Goal: Task Accomplishment & Management: Use online tool/utility

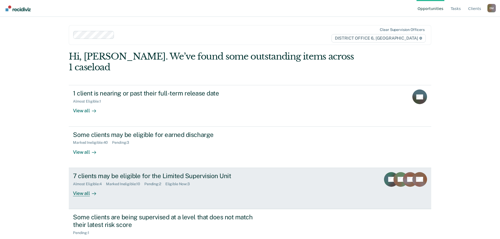
click at [137, 180] on div "Almost Eligible : 4 Marked Ineligible : 10 Pending : 2 Eligible Now : 3" at bounding box center [165, 183] width 184 height 7
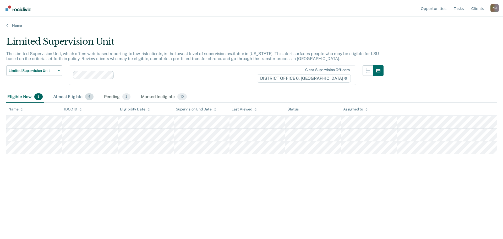
click at [69, 97] on div "Almost Eligible 4" at bounding box center [73, 97] width 42 height 12
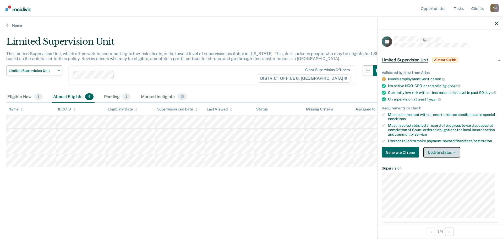
click at [434, 155] on button "Update status" at bounding box center [442, 152] width 37 height 10
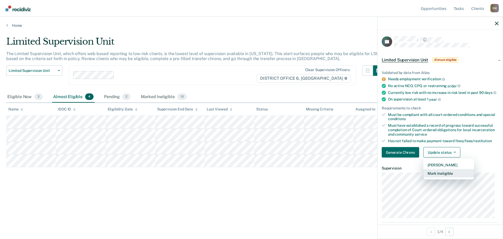
click at [441, 178] on button "Mark Ineligible" at bounding box center [449, 173] width 51 height 8
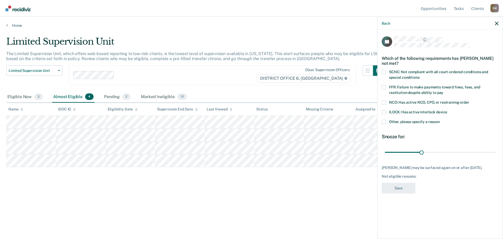
click at [383, 121] on span at bounding box center [384, 122] width 4 height 4
click at [440, 120] on input "Other, please specify a reason" at bounding box center [440, 120] width 0 height 0
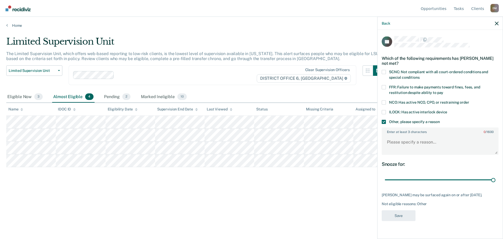
drag, startPoint x: 423, startPoint y: 180, endPoint x: 503, endPoint y: 148, distance: 86.5
type input "90"
click at [496, 175] on input "range" at bounding box center [440, 179] width 111 height 9
click at [385, 72] on span at bounding box center [384, 72] width 4 height 4
click at [420, 75] on input "SCNC: Not compliant with all court-ordered conditions and special conditions" at bounding box center [420, 75] width 0 height 0
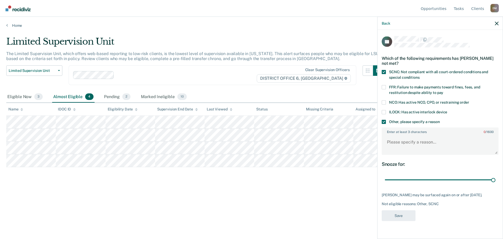
click at [385, 121] on span at bounding box center [384, 122] width 4 height 4
click at [440, 120] on input "Other, please specify a reason" at bounding box center [440, 120] width 0 height 0
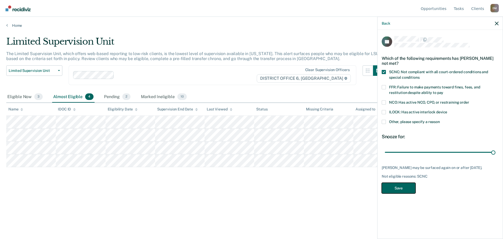
click at [396, 187] on button "Save" at bounding box center [399, 188] width 34 height 11
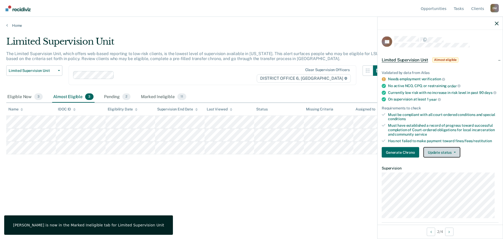
click at [443, 153] on button "Update status" at bounding box center [442, 152] width 37 height 10
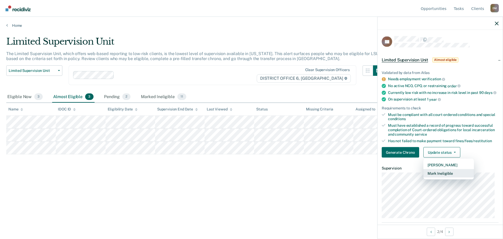
click at [453, 178] on button "Mark Ineligible" at bounding box center [449, 173] width 51 height 8
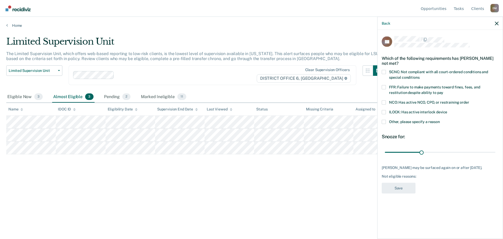
click at [386, 87] on label "FFR: Failure to make payments toward fines, fees, and restitution despite abili…" at bounding box center [440, 90] width 117 height 11
click at [444, 90] on input "FFR: Failure to make payments toward fines, fees, and restitution despite abili…" at bounding box center [444, 90] width 0 height 0
drag, startPoint x: 423, startPoint y: 152, endPoint x: 495, endPoint y: 147, distance: 72.6
type input "90"
click at [496, 148] on input "range" at bounding box center [440, 152] width 111 height 9
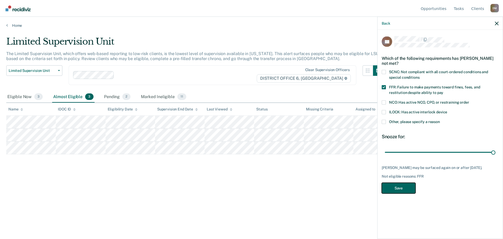
click at [407, 187] on button "Save" at bounding box center [399, 188] width 34 height 11
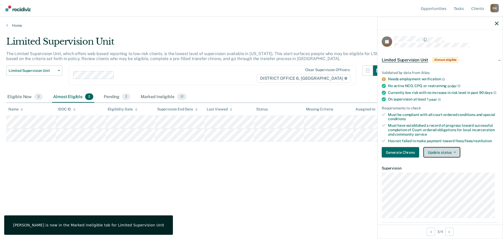
click at [443, 154] on button "Update status" at bounding box center [442, 152] width 37 height 10
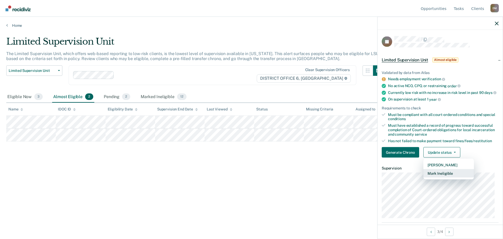
click at [449, 177] on button "Mark Ineligible" at bounding box center [449, 173] width 51 height 8
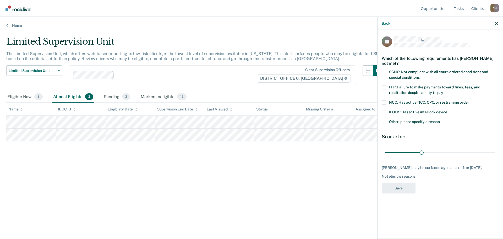
drag, startPoint x: 423, startPoint y: 148, endPoint x: 503, endPoint y: 140, distance: 80.9
click at [503, 140] on div "Back JR Which of the following requirements has [PERSON_NAME] not met? SCNC: No…" at bounding box center [441, 128] width 126 height 222
click at [384, 112] on span at bounding box center [384, 112] width 4 height 4
click at [448, 110] on input "ILOCK: Has active interlock device" at bounding box center [448, 110] width 0 height 0
type input "40"
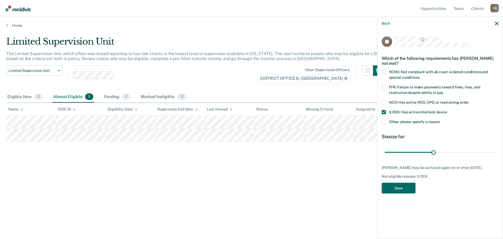
click at [498, 25] on div "Back" at bounding box center [440, 23] width 125 height 13
click at [495, 23] on icon "button" at bounding box center [497, 24] width 4 height 4
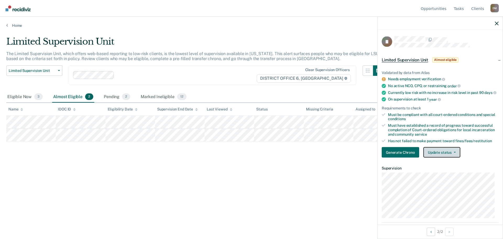
click at [442, 156] on button "Update status" at bounding box center [442, 152] width 37 height 10
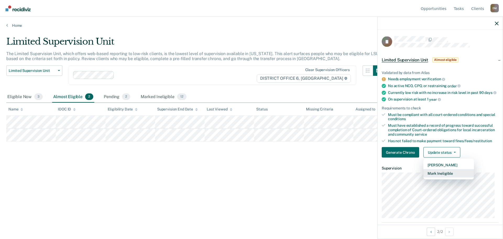
click at [443, 178] on button "Mark Ineligible" at bounding box center [449, 173] width 51 height 8
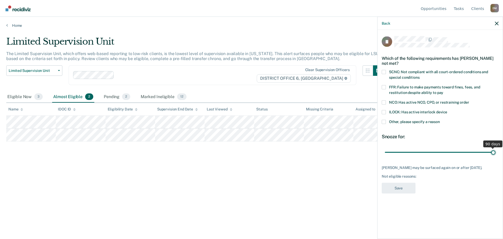
drag, startPoint x: 423, startPoint y: 152, endPoint x: 503, endPoint y: 153, distance: 80.0
type input "90"
click at [496, 153] on input "range" at bounding box center [440, 152] width 111 height 9
click at [387, 121] on label "Other, please specify a reason" at bounding box center [440, 123] width 117 height 6
click at [440, 120] on input "Other, please specify a reason" at bounding box center [440, 120] width 0 height 0
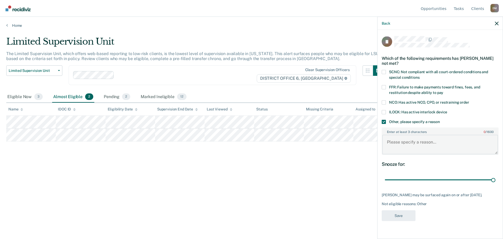
click at [398, 138] on textarea "Enter at least 3 characters 0 / 1600" at bounding box center [441, 144] width 116 height 19
type textarea "On for violent crime"
click at [400, 213] on button "Save" at bounding box center [399, 215] width 34 height 11
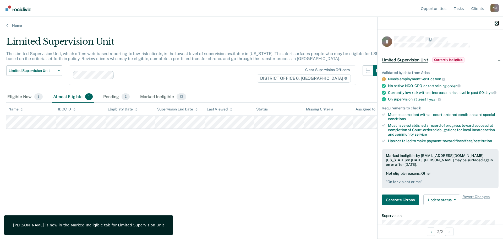
click at [497, 23] on icon "button" at bounding box center [497, 24] width 4 height 4
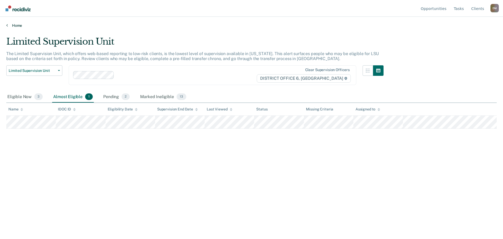
click at [7, 24] on icon at bounding box center [7, 25] width 2 height 4
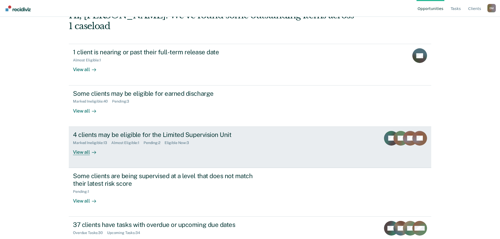
scroll to position [49, 0]
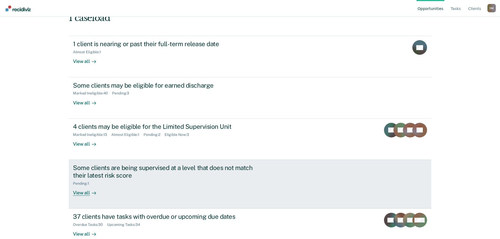
click at [144, 166] on div "Some clients are being supervised at a level that does not match their latest r…" at bounding box center [165, 171] width 184 height 15
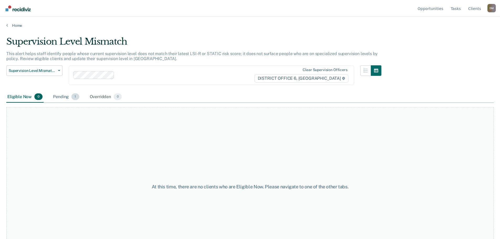
click at [59, 96] on div "Pending 1" at bounding box center [66, 97] width 28 height 12
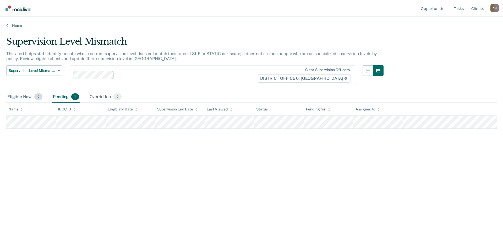
click at [28, 98] on div "Eligible Now 0" at bounding box center [24, 97] width 37 height 12
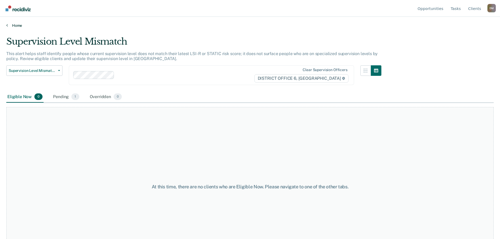
click at [8, 24] on link "Home" at bounding box center [249, 25] width 487 height 5
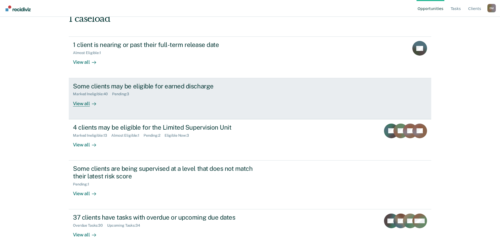
scroll to position [49, 0]
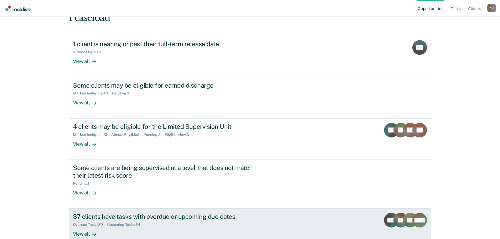
click at [213, 220] on div "Overdue Tasks : 30 Upcoming Tasks : 34" at bounding box center [165, 223] width 184 height 7
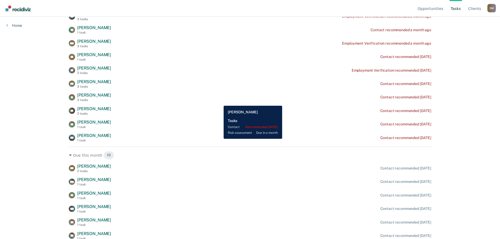
scroll to position [252, 0]
